Goal: Transaction & Acquisition: Book appointment/travel/reservation

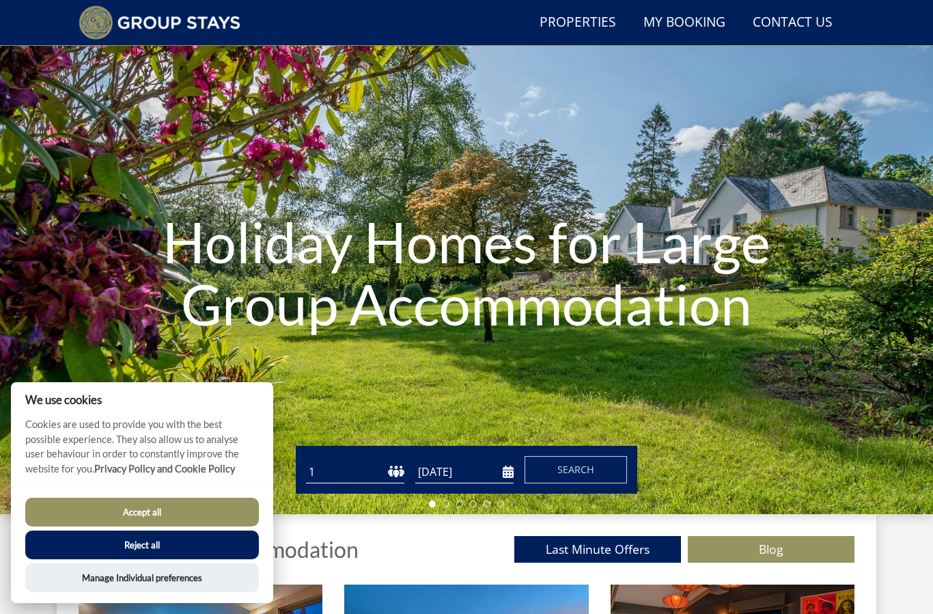
scroll to position [70, 0]
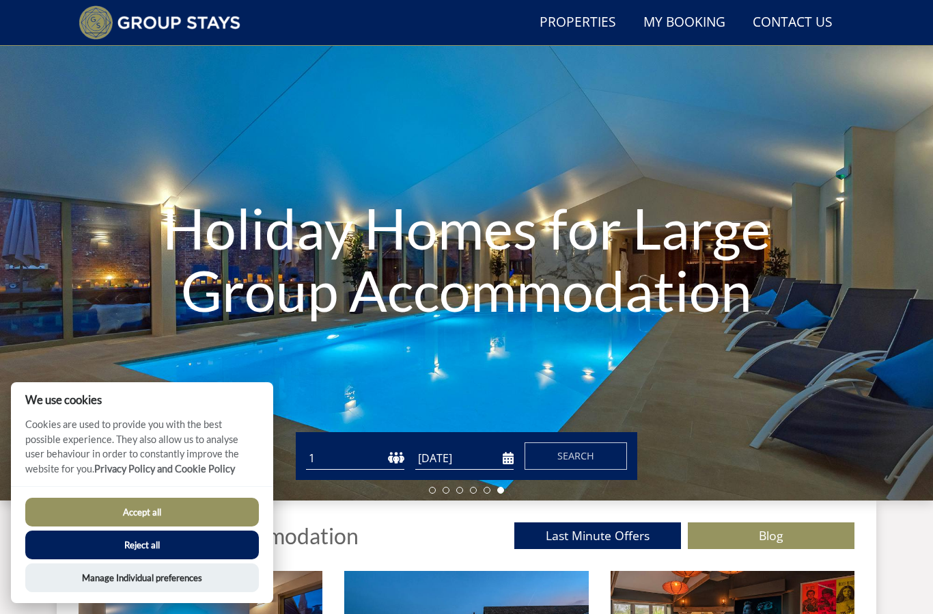
click at [221, 559] on button "Reject all" at bounding box center [142, 544] width 234 height 29
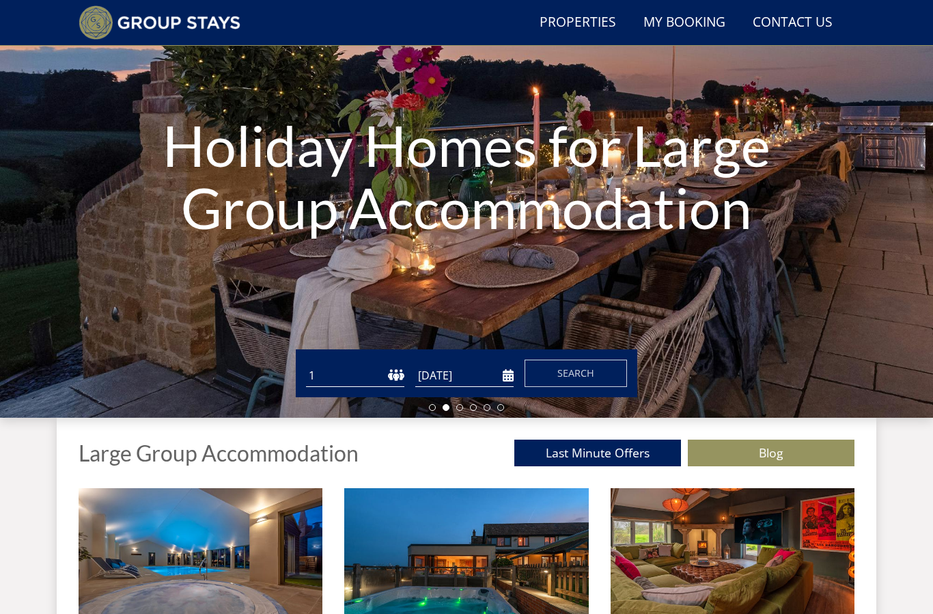
scroll to position [150, 0]
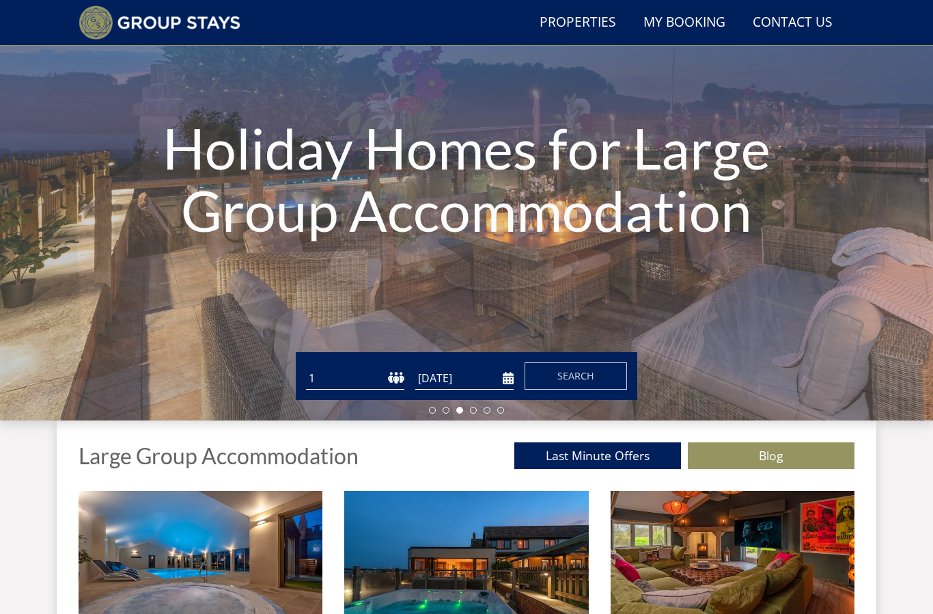
click at [351, 379] on select "1 2 3 4 5 6 7 8 9 10 11 12 13 14 15 16 17 18 19 20 21 22 23 24 25 26 27 28 29 3…" at bounding box center [355, 378] width 98 height 23
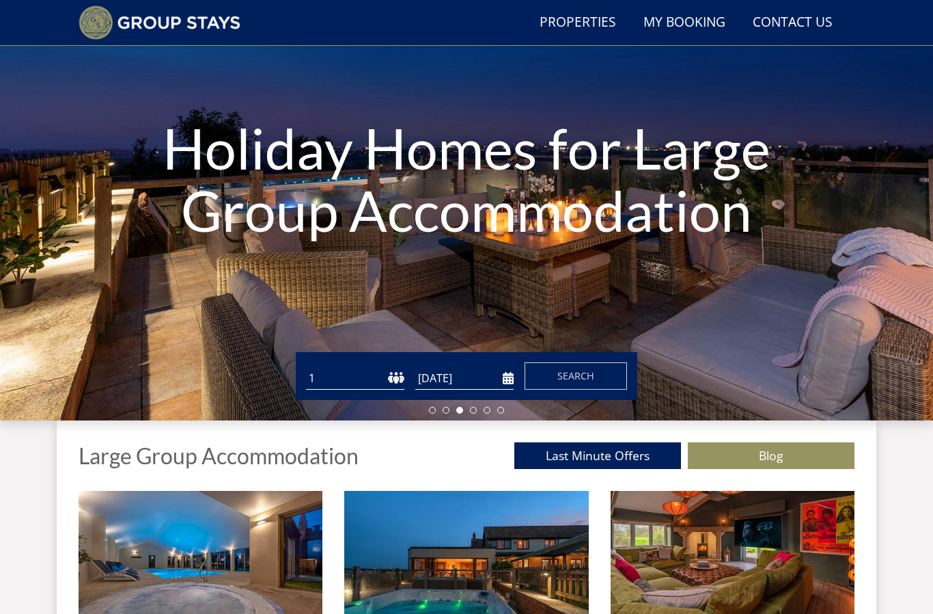
select select "20"
click at [465, 377] on input "[DATE]" at bounding box center [464, 378] width 98 height 23
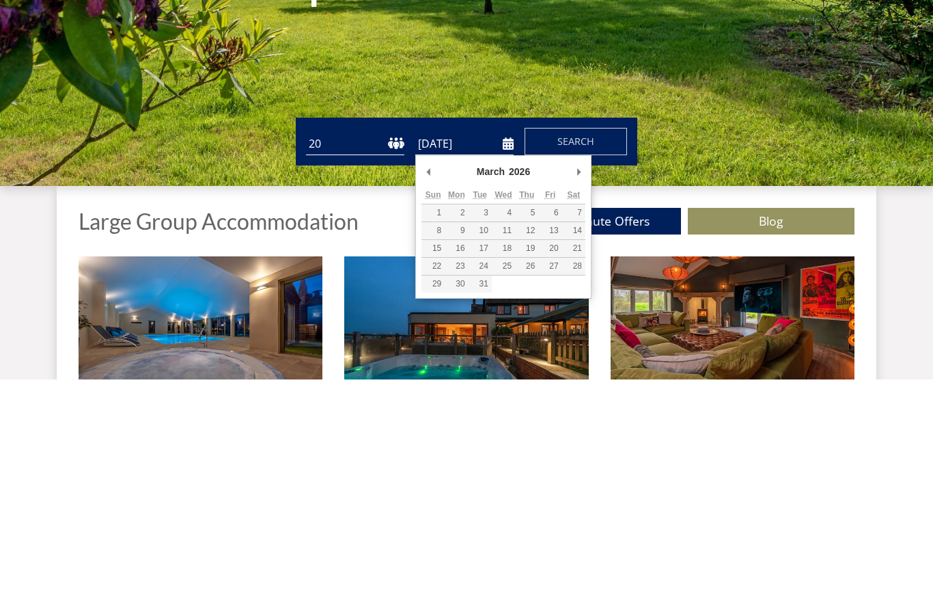
type input "06/03/2026"
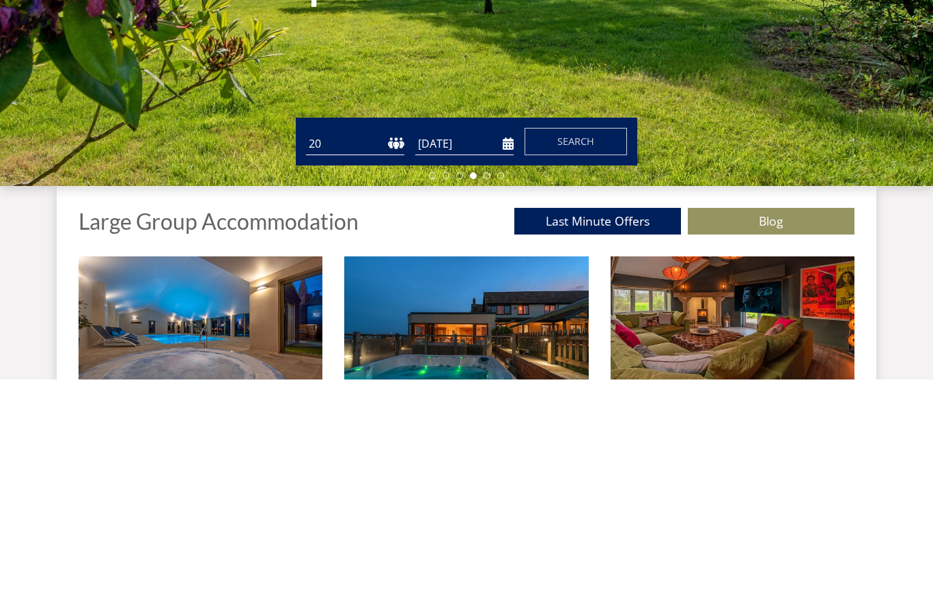
scroll to position [385, 0]
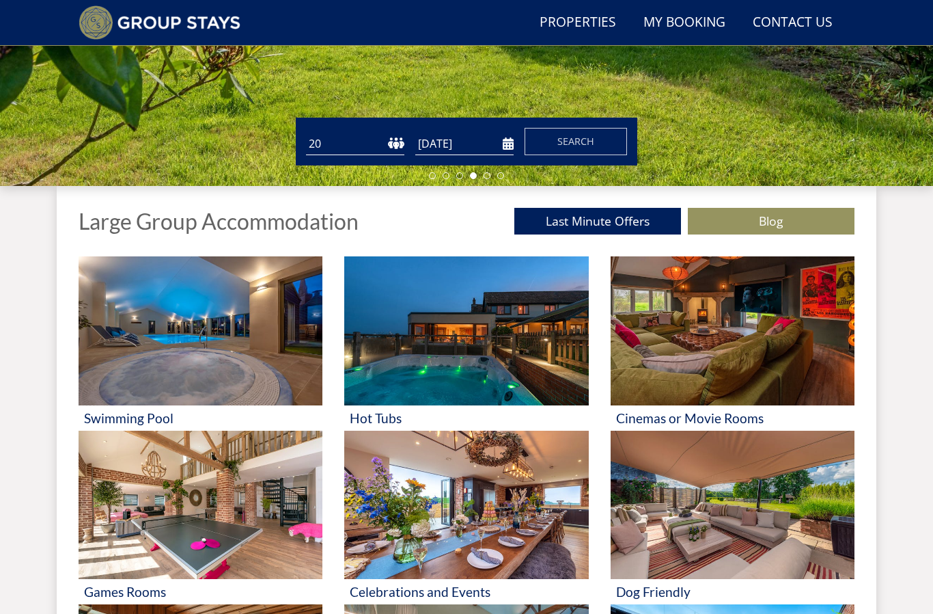
click at [589, 143] on span "Search" at bounding box center [576, 141] width 37 height 13
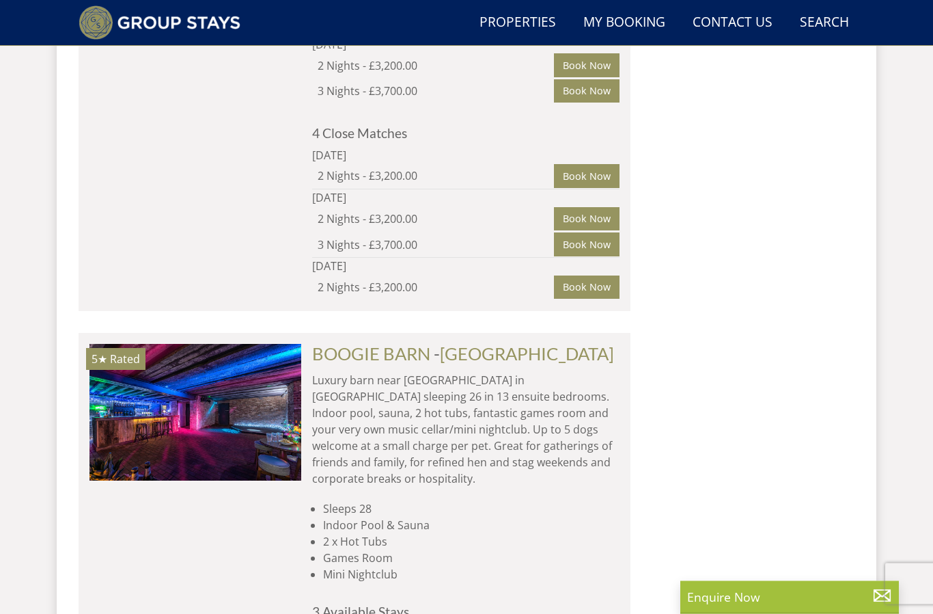
scroll to position [4616, 0]
